Goal: Information Seeking & Learning: Find specific fact

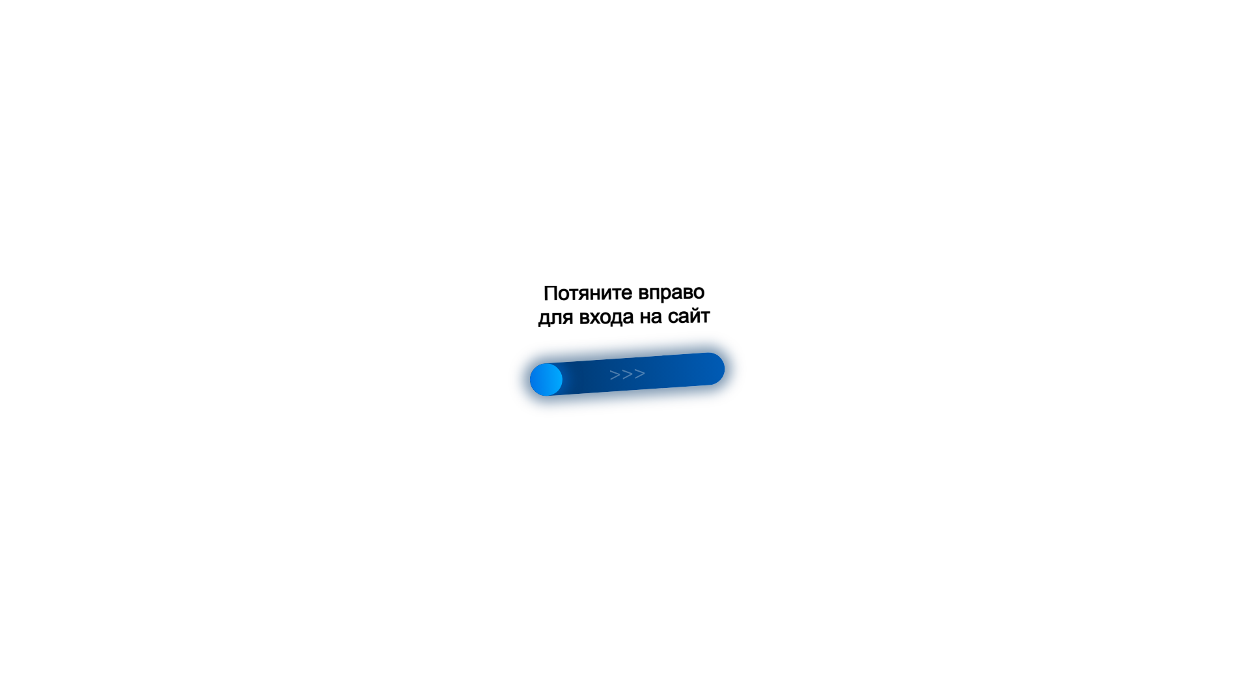
scroll to position [847, 0]
drag, startPoint x: 548, startPoint y: 330, endPoint x: 852, endPoint y: 303, distance: 305.4
click at [849, 303] on div at bounding box center [625, 338] width 1250 height 677
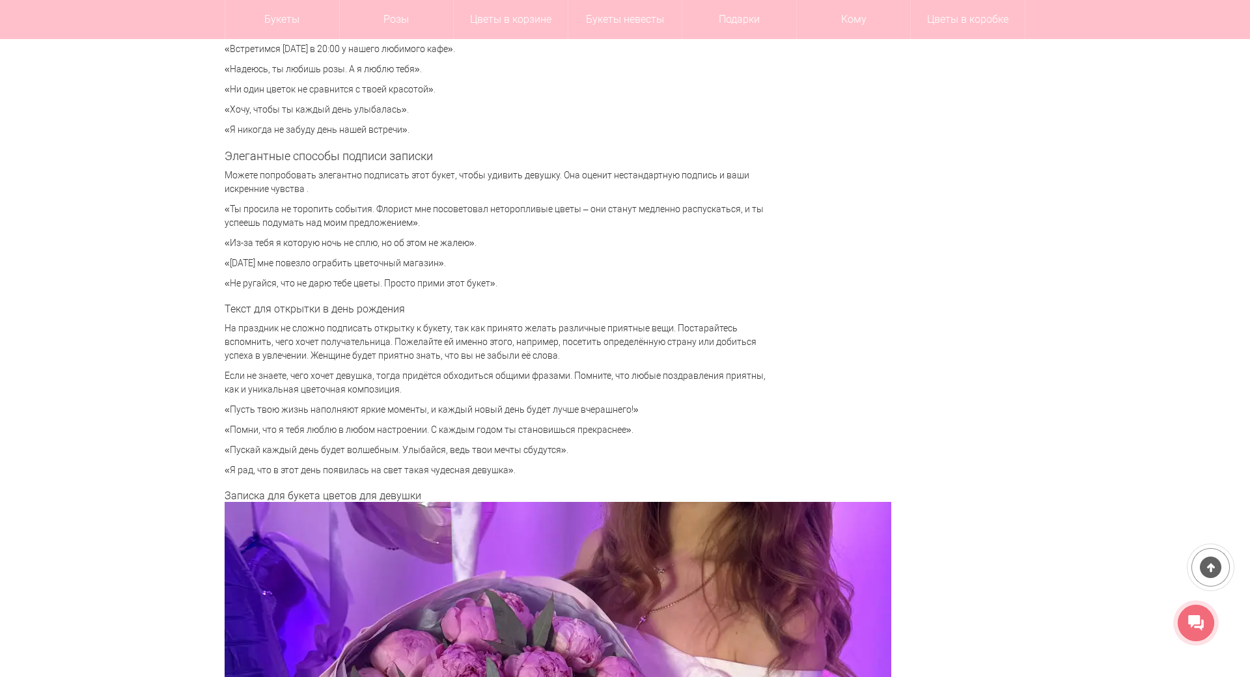
scroll to position [2931, 0]
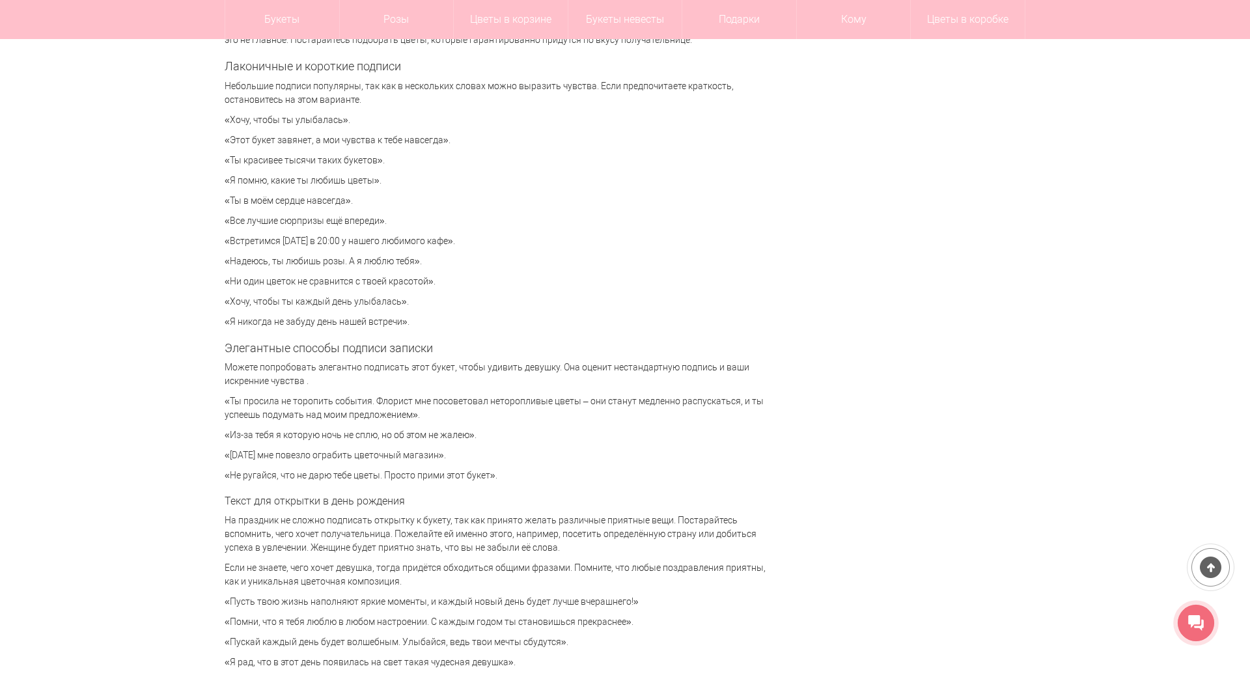
drag, startPoint x: 222, startPoint y: 183, endPoint x: 369, endPoint y: 178, distance: 146.6
click at [369, 178] on p "«Я помню, какие ты любишь цветы»." at bounding box center [502, 181] width 554 height 14
copy p "«Я помню, какие ты любишь цветы"
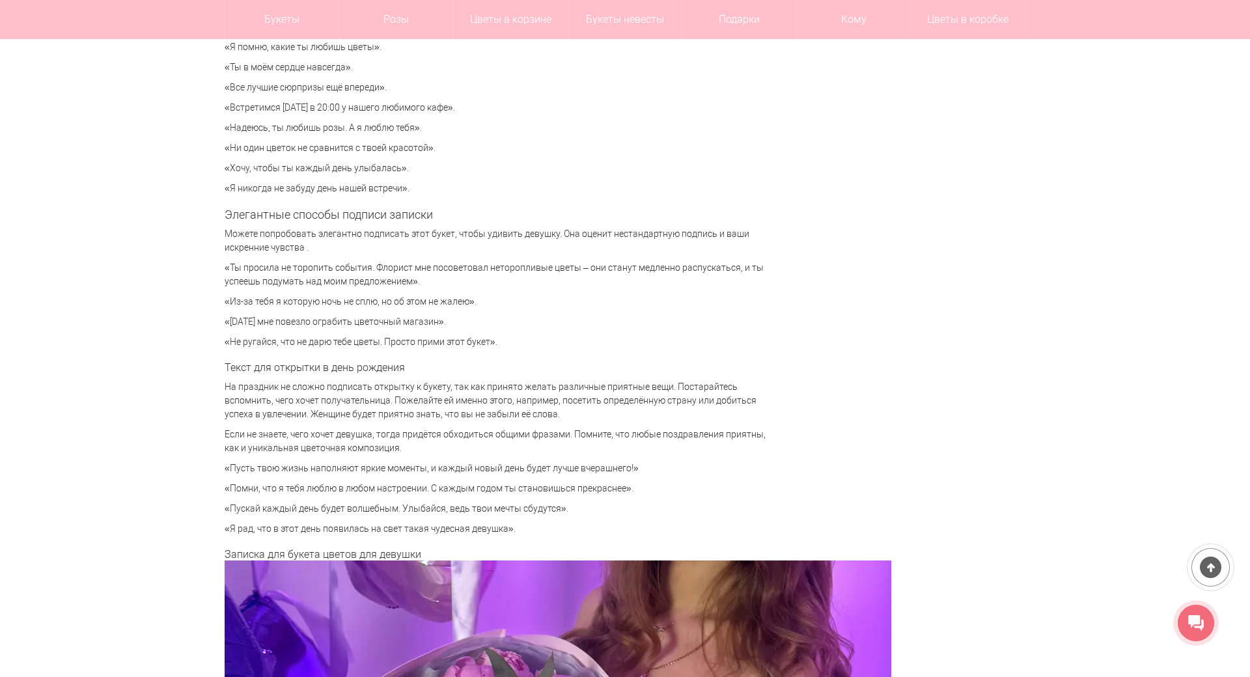
scroll to position [3126, 0]
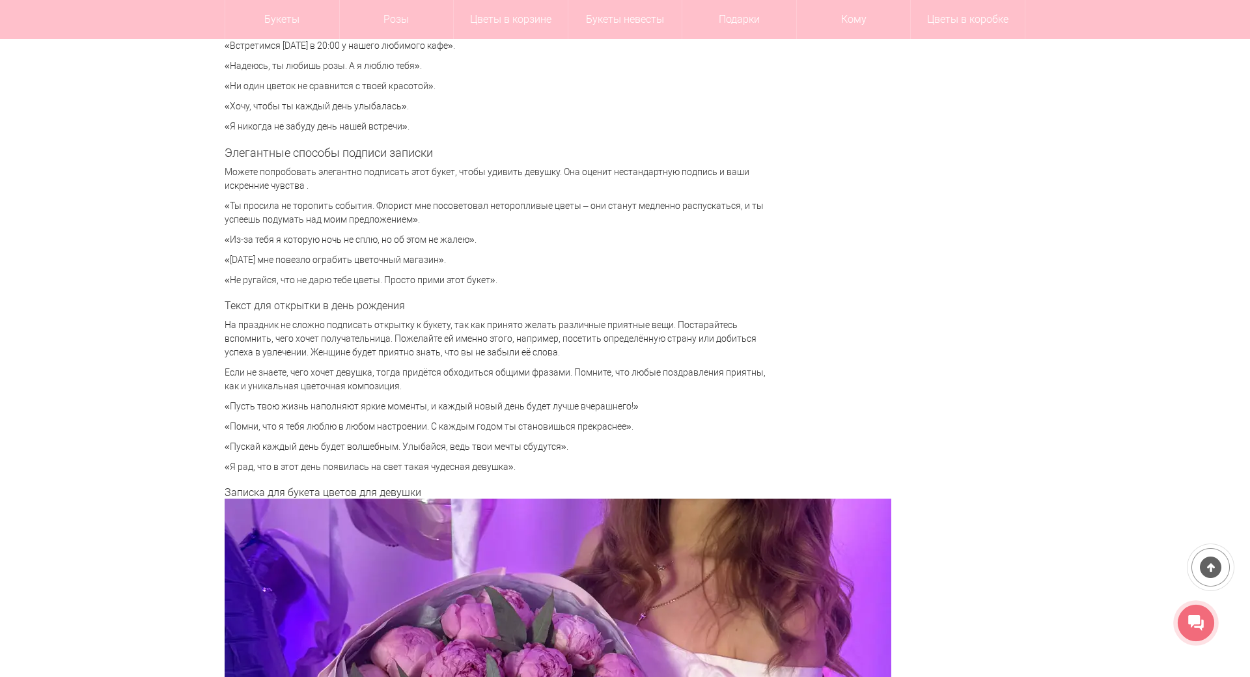
drag, startPoint x: 413, startPoint y: 221, endPoint x: 219, endPoint y: 212, distance: 193.7
click at [225, 212] on p "«Ты просила не торопить события. Флорист мне посоветовал неторопливые цветы – о…" at bounding box center [502, 212] width 554 height 27
copy p "«Ты просила не торопить события. Флорист мне посоветовал неторопливые цветы – о…"
click at [175, 304] on div "Цветы [GEOGRAPHIC_DATA] Статьи Что написать в открытке или записке к букету? Чт…" at bounding box center [625, 216] width 1250 height 6406
